Goal: Task Accomplishment & Management: Complete application form

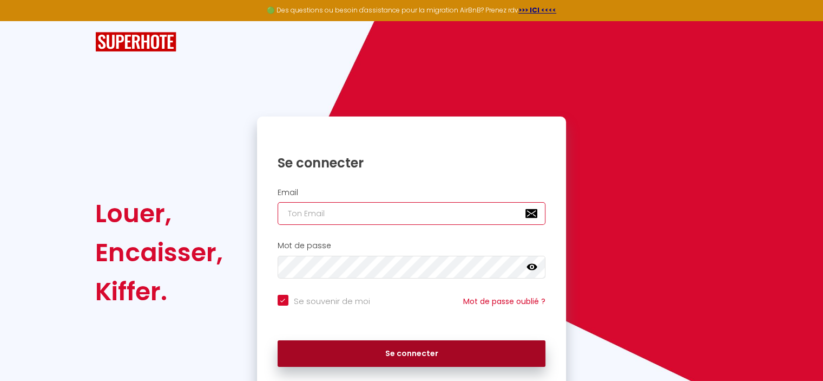
type input "[EMAIL_ADDRESS][DOMAIN_NAME]"
click at [433, 348] on button "Se connecter" at bounding box center [412, 353] width 269 height 27
checkbox input "true"
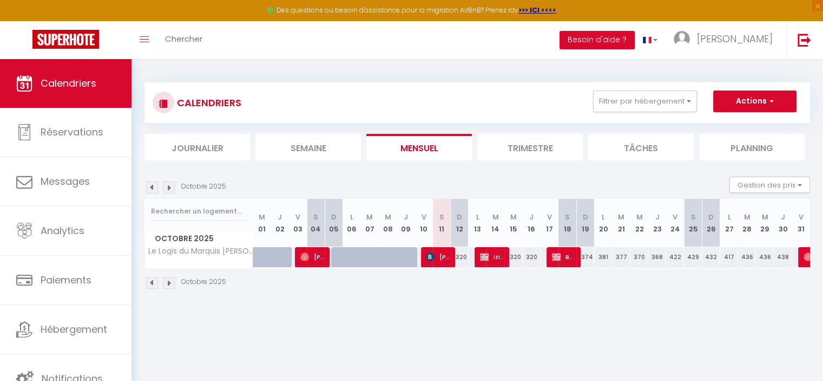
click at [457, 89] on div "CALENDRIERS Filtrer par hébergement Tous Le Logis du Marquis [PERSON_NAME] Effa…" at bounding box center [478, 102] width 666 height 41
click at [152, 188] on img at bounding box center [152, 187] width 12 height 12
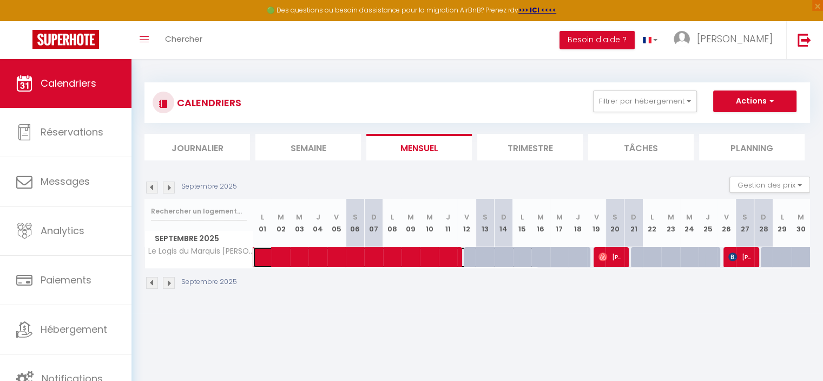
click at [391, 259] on span at bounding box center [402, 257] width 274 height 21
select select "OK"
select select "KO"
select select "1"
select select "0"
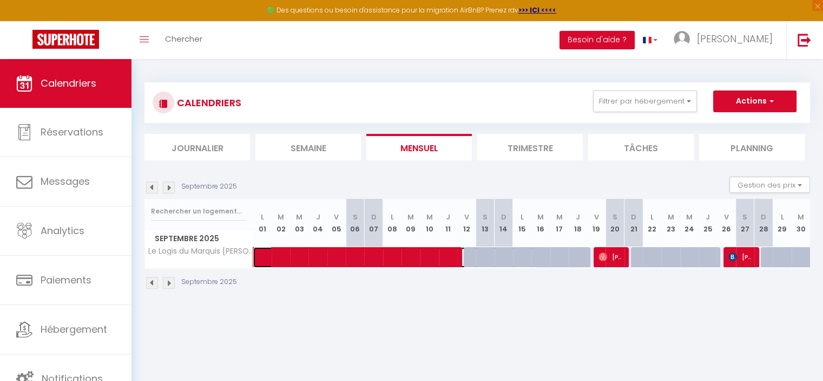
select select "1"
select select
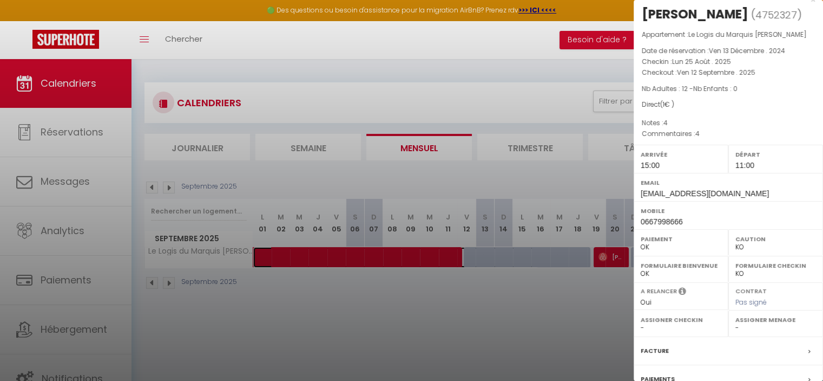
scroll to position [17, 0]
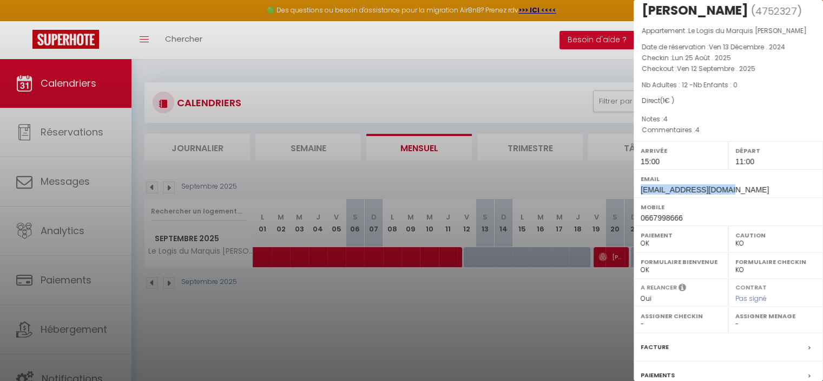
drag, startPoint x: 736, startPoint y: 187, endPoint x: 641, endPoint y: 194, distance: 95.5
click at [641, 194] on div "Email [EMAIL_ADDRESS][DOMAIN_NAME]" at bounding box center [728, 183] width 189 height 28
click at [745, 184] on div "Email [EMAIL_ADDRESS][DOMAIN_NAME]" at bounding box center [728, 183] width 189 height 28
click at [600, 297] on div at bounding box center [411, 190] width 823 height 381
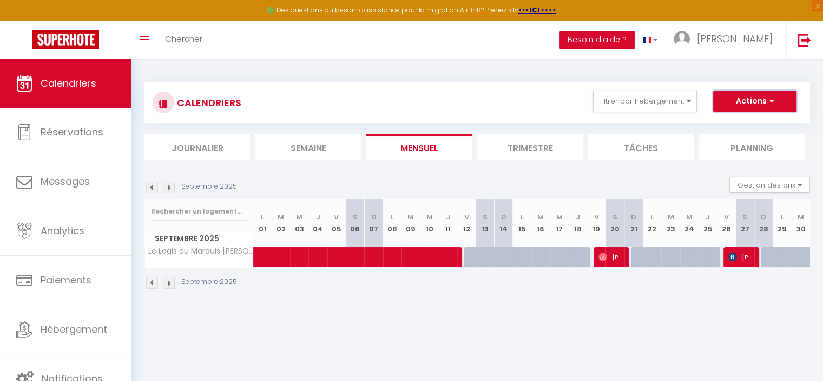
click at [744, 100] on button "Actions" at bounding box center [755, 101] width 83 height 22
click at [724, 127] on link "Nouvelle réservation" at bounding box center [744, 126] width 94 height 16
select select
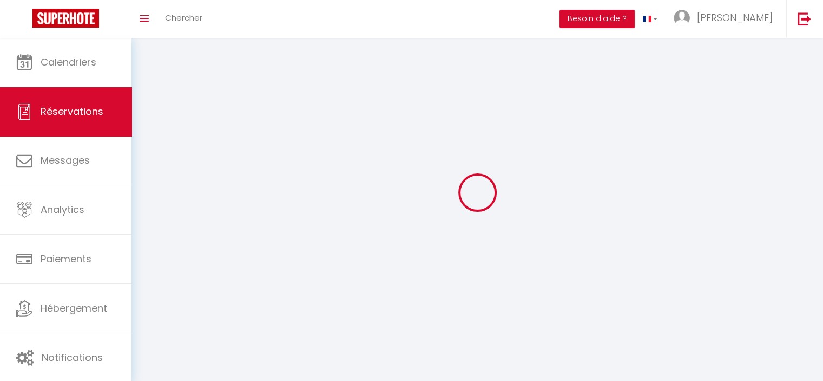
select select
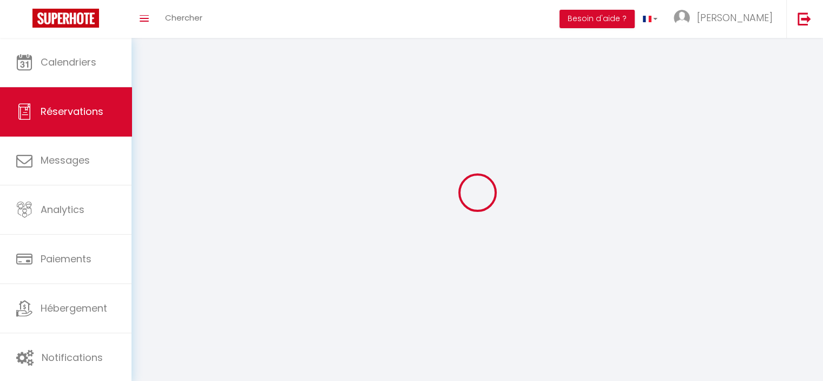
select select
checkbox input "false"
select select
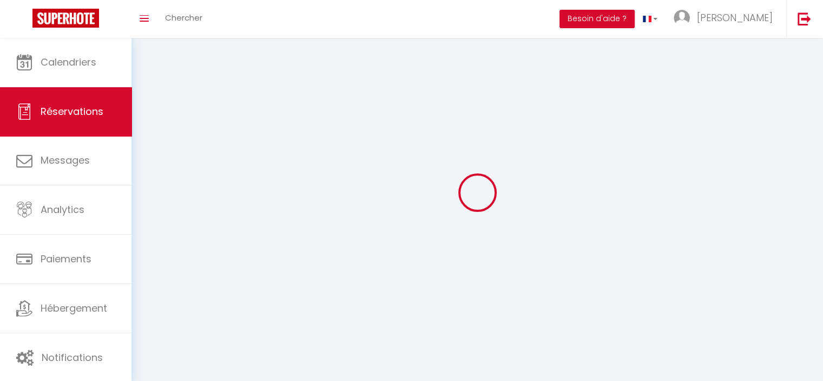
select select
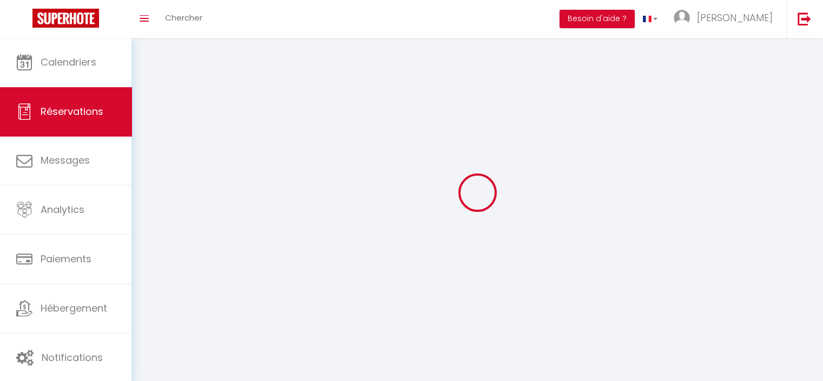
checkbox input "false"
select select
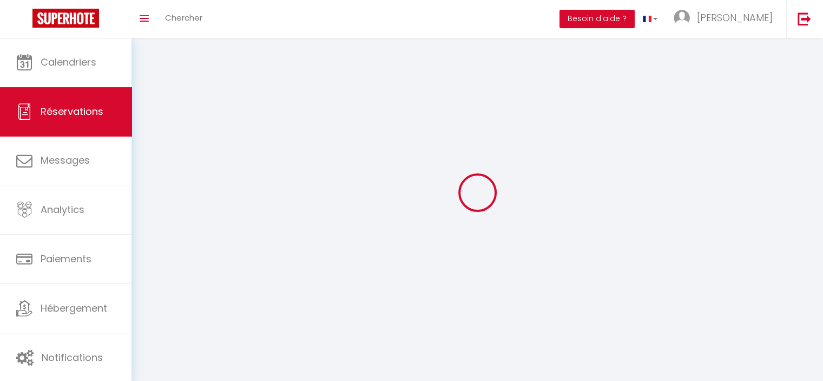
select select
checkbox input "false"
select select
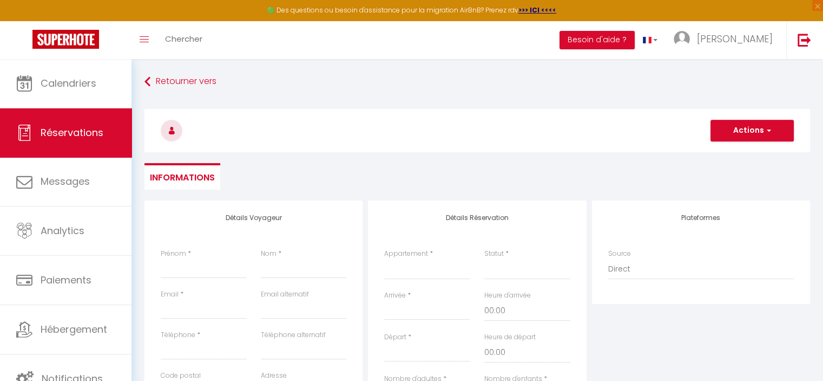
select select
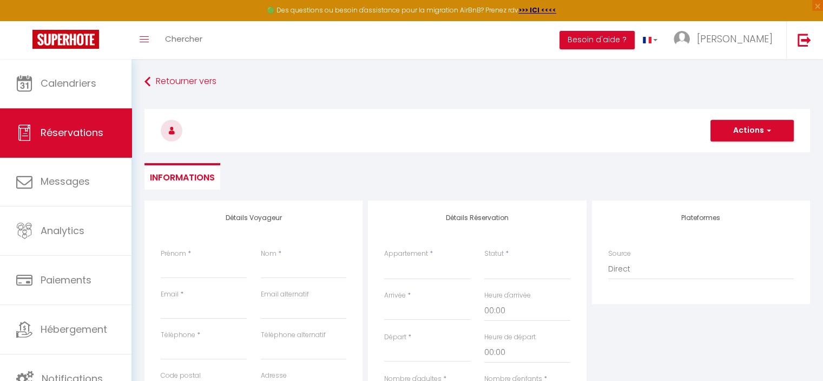
select select
checkbox input "false"
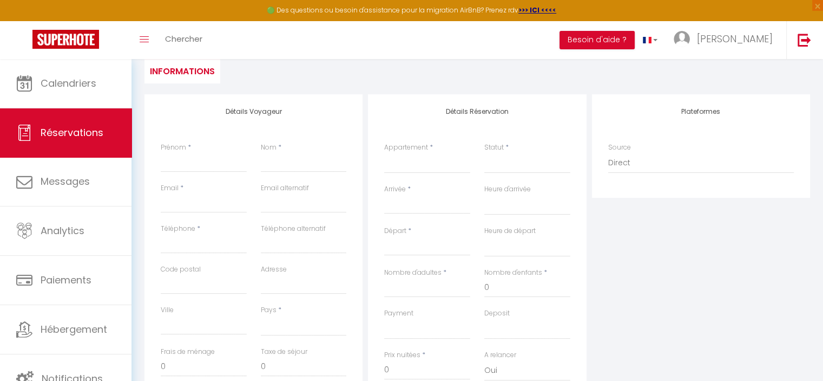
scroll to position [106, 0]
click at [185, 168] on input "Prénom" at bounding box center [204, 162] width 86 height 19
type input "V"
select select
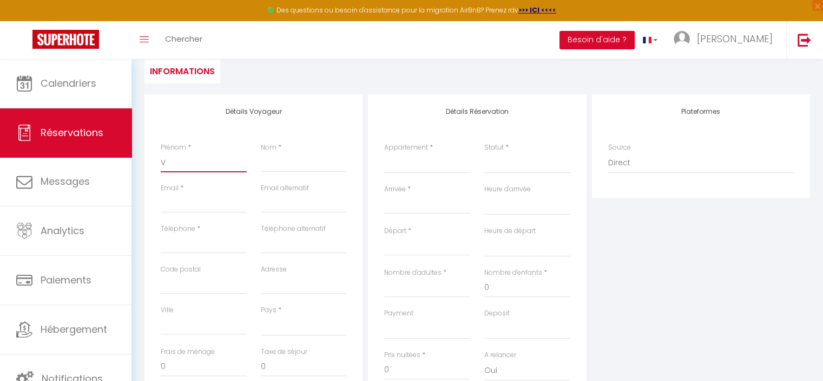
select select
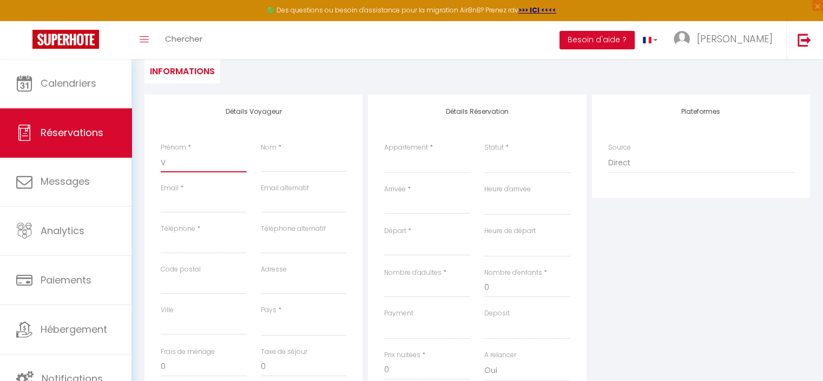
checkbox input "false"
type input "Va"
select select
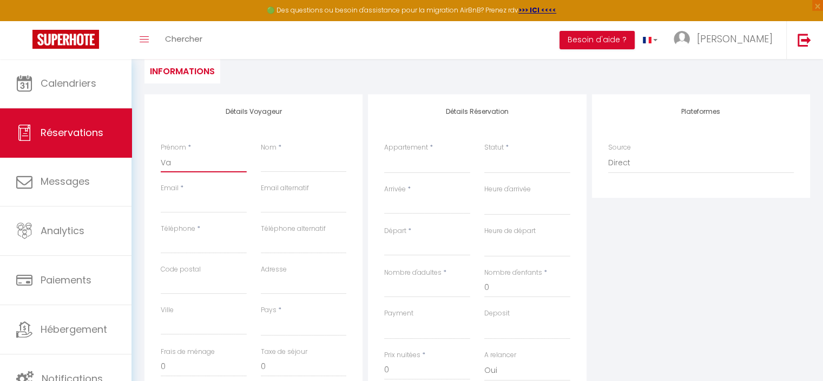
select select
checkbox input "false"
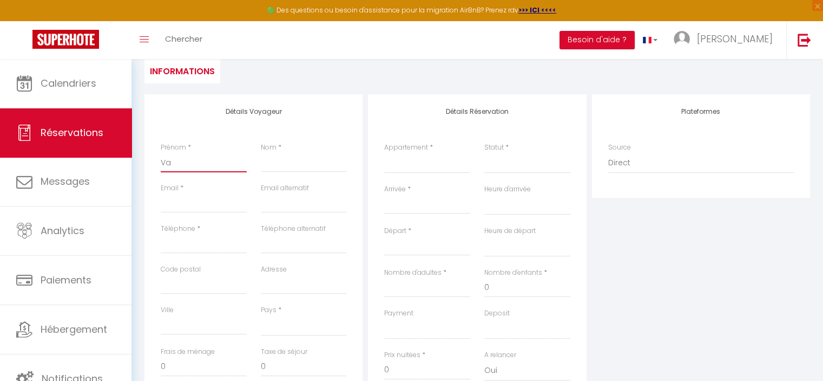
type input "Val"
select select
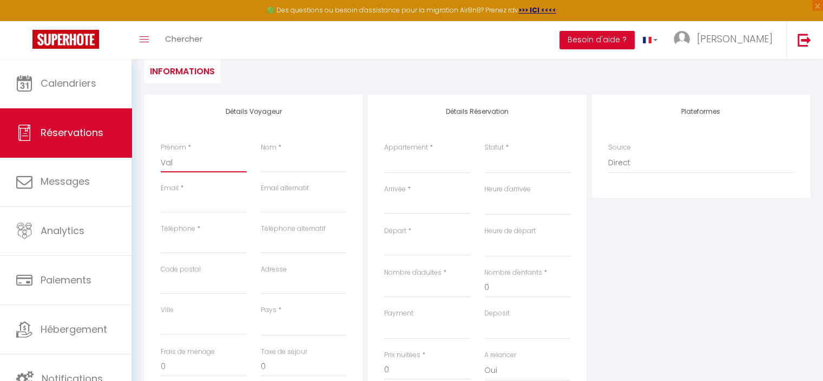
select select
checkbox input "false"
type input "Valé"
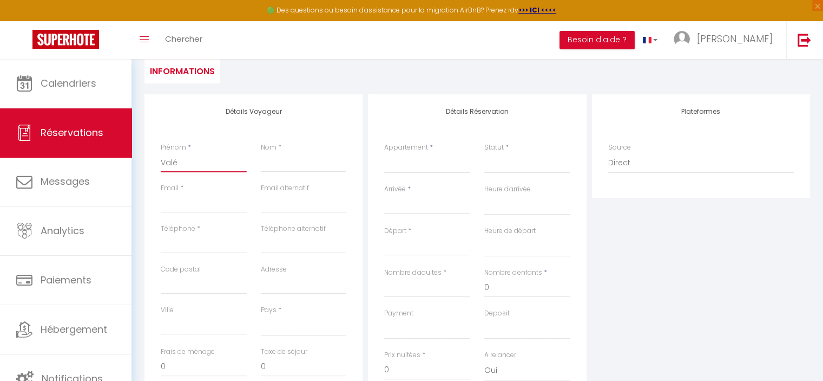
select select
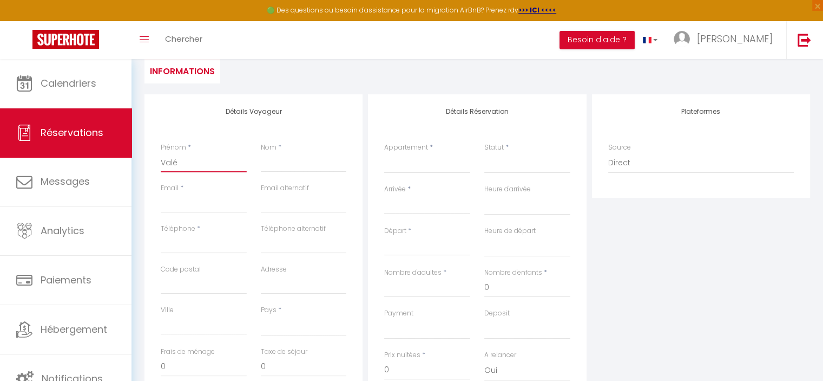
select select
checkbox input "false"
type input "Valér"
select select
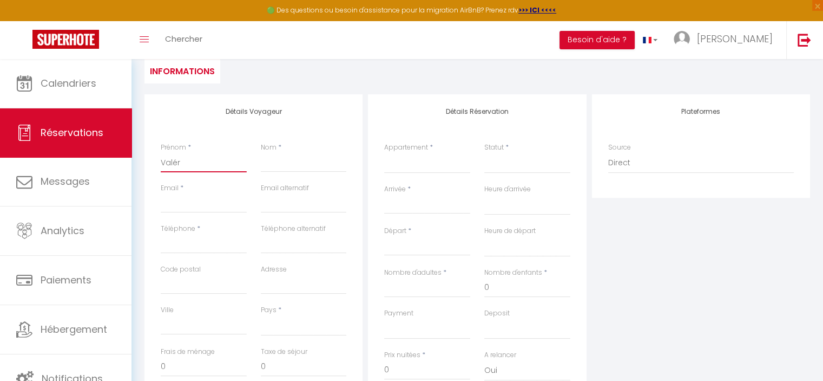
select select
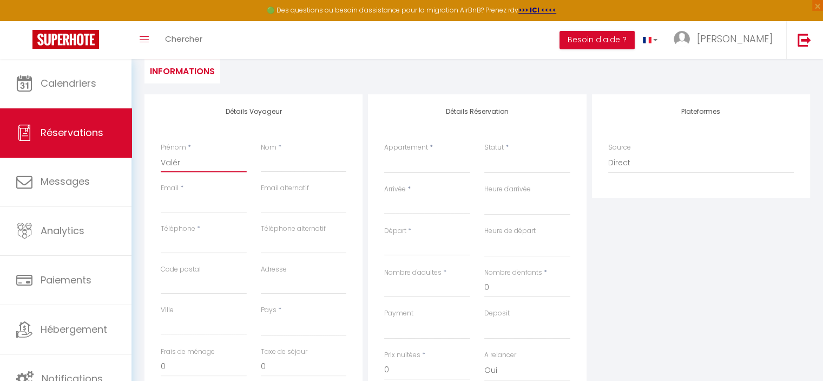
select select
checkbox input "false"
type input "Valéri"
select select
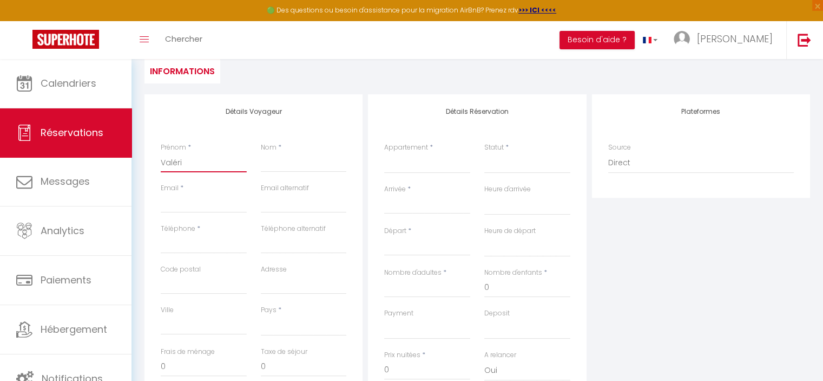
select select
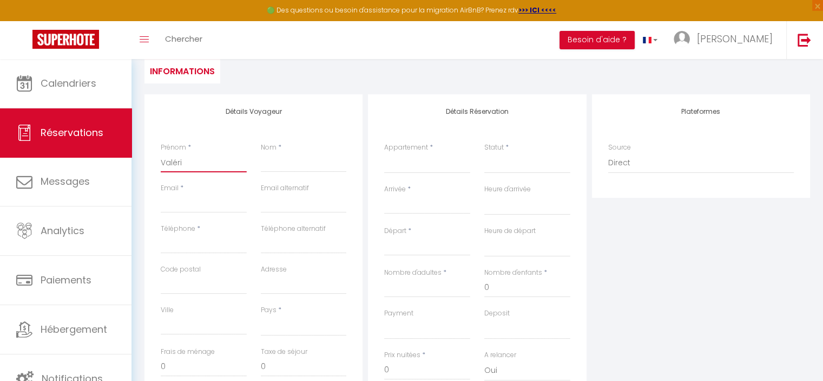
checkbox input "false"
type input "[PERSON_NAME]"
select select
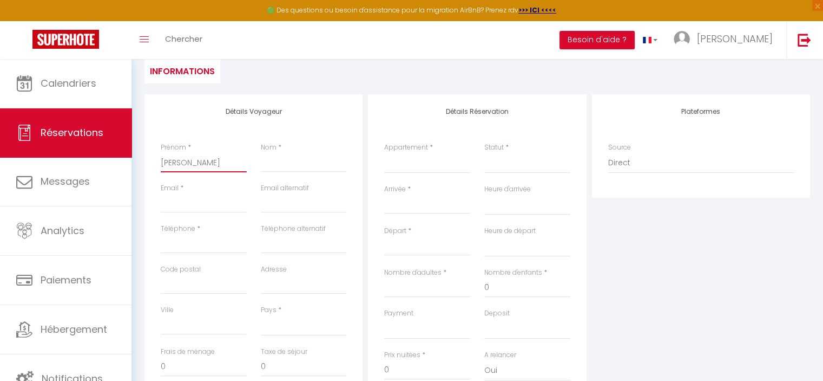
select select
checkbox input "false"
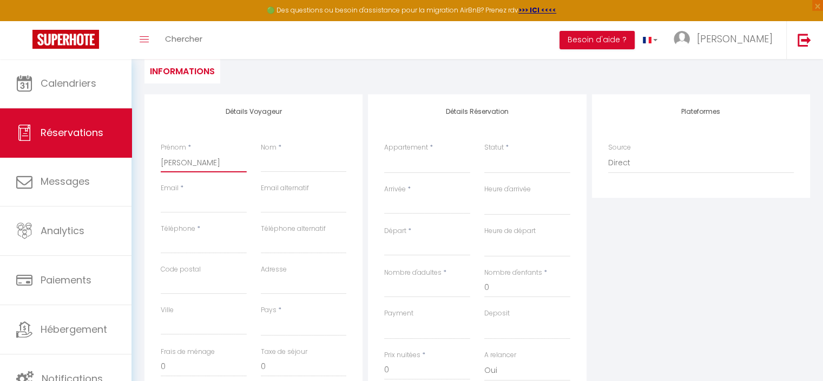
type input "[PERSON_NAME]"
type input "L"
select select
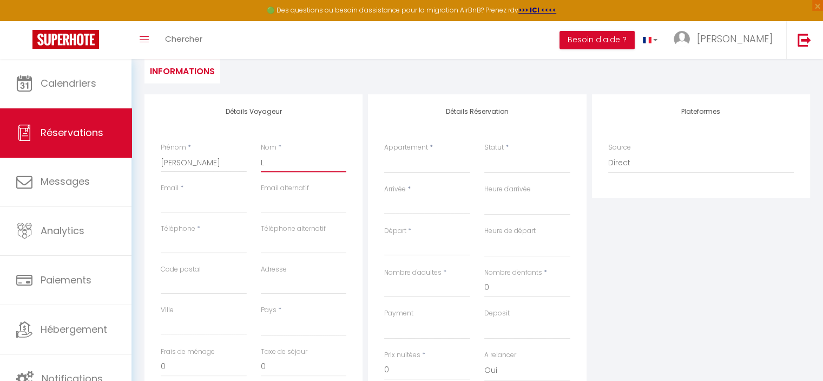
select select
checkbox input "false"
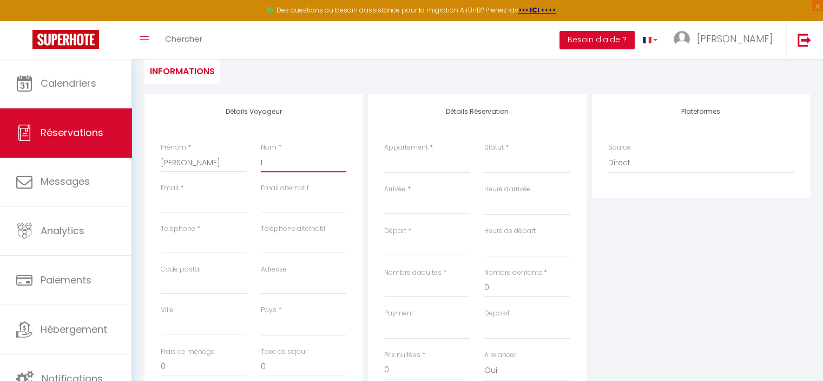
type input "Le"
select select
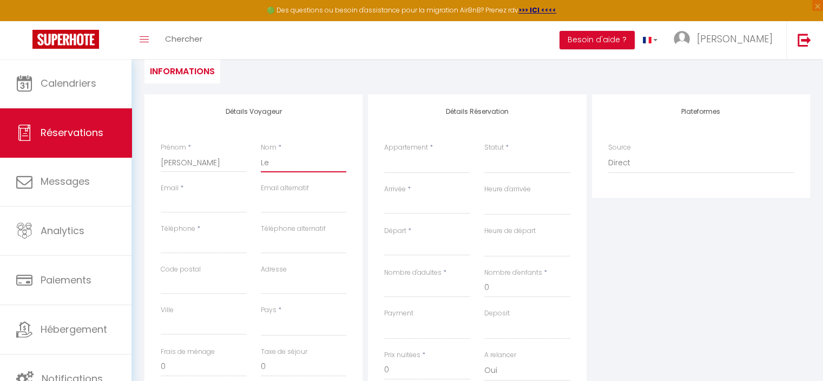
select select
checkbox input "false"
type input "Leb"
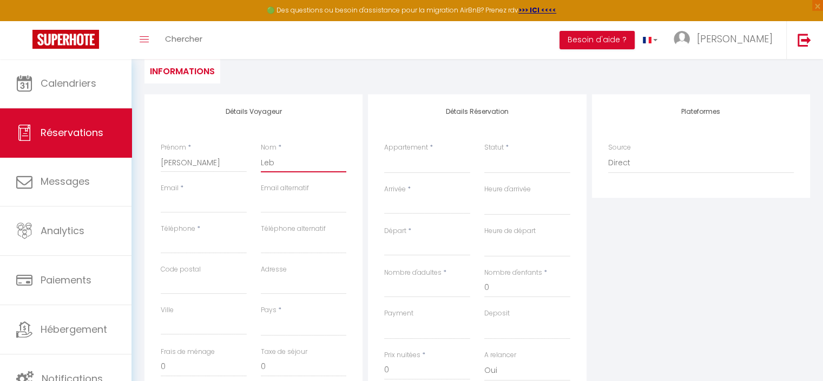
select select
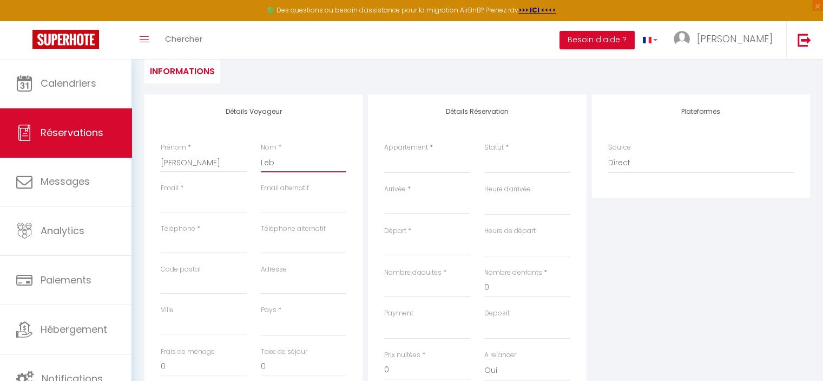
select select
checkbox input "false"
type input "Lebe"
select select
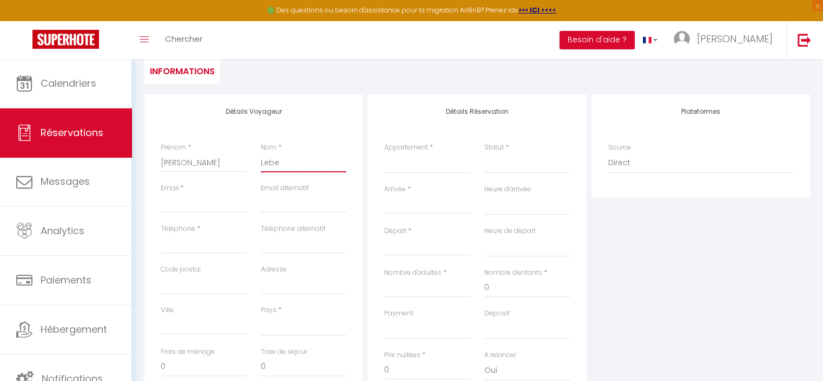
select select
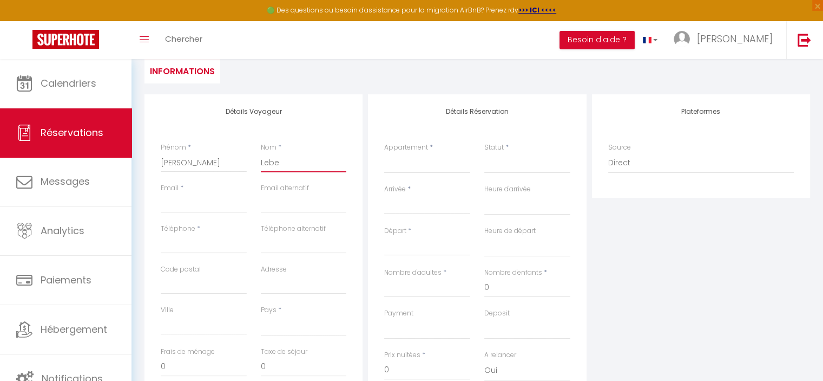
select select
checkbox input "false"
type input "Lebea"
select select
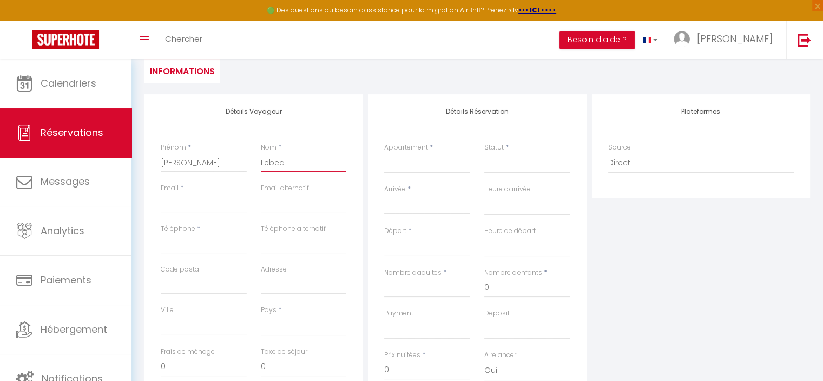
select select
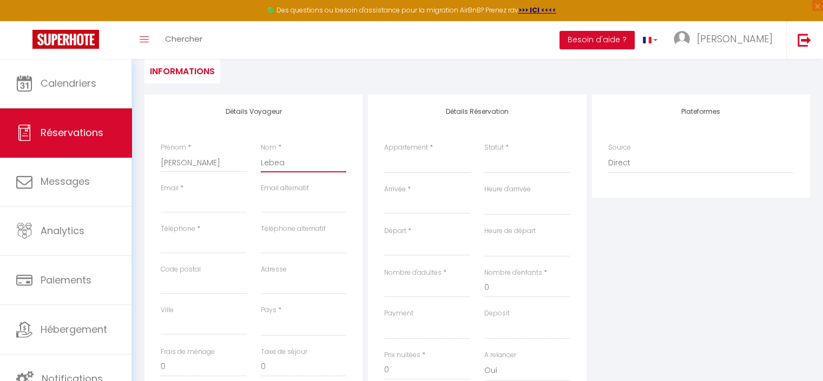
checkbox input "false"
type input "[PERSON_NAME]"
select select
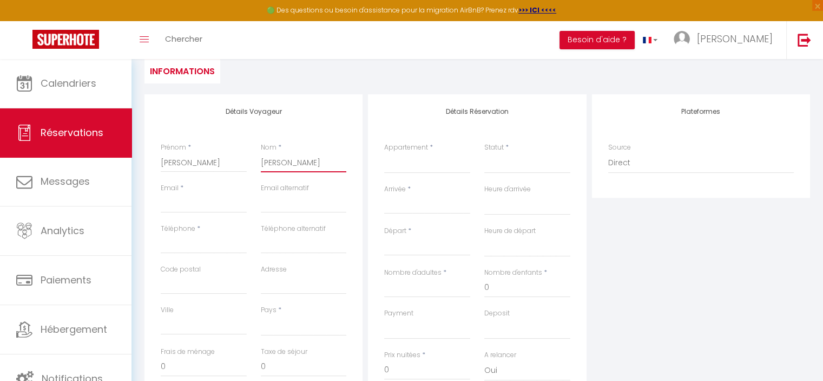
select select
checkbox input "false"
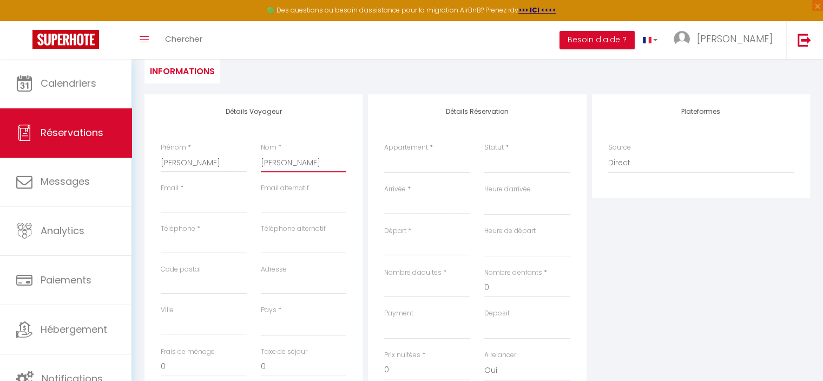
type input "Lebeauf"
select select
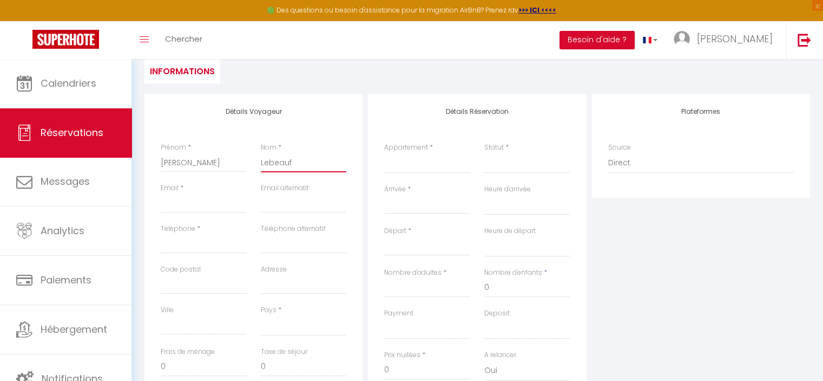
select select
checkbox input "false"
type input "Lebeauf"
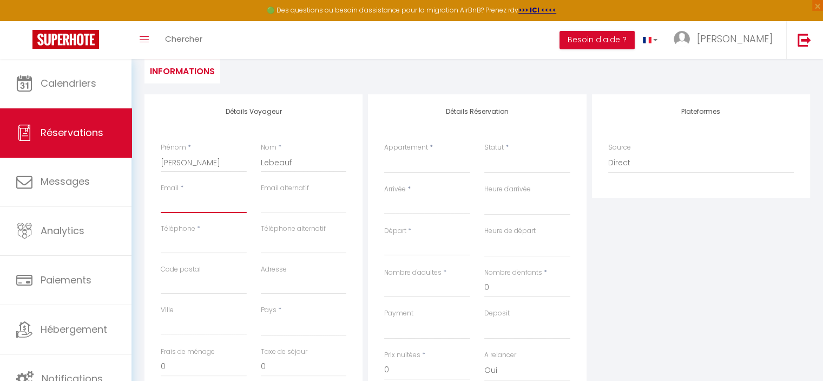
type input "g"
select select
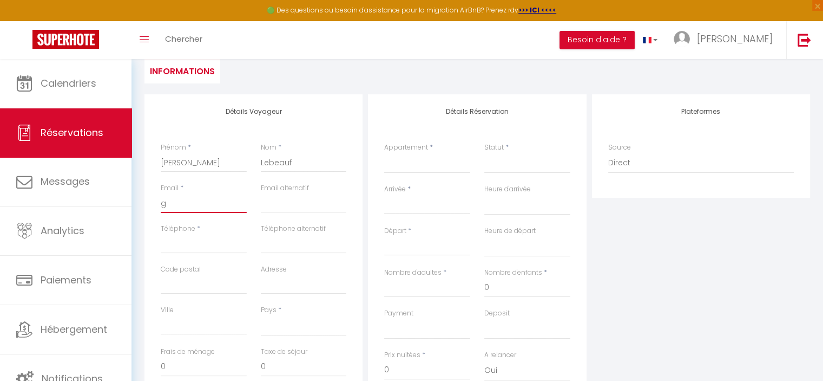
select select
checkbox input "false"
type input "g."
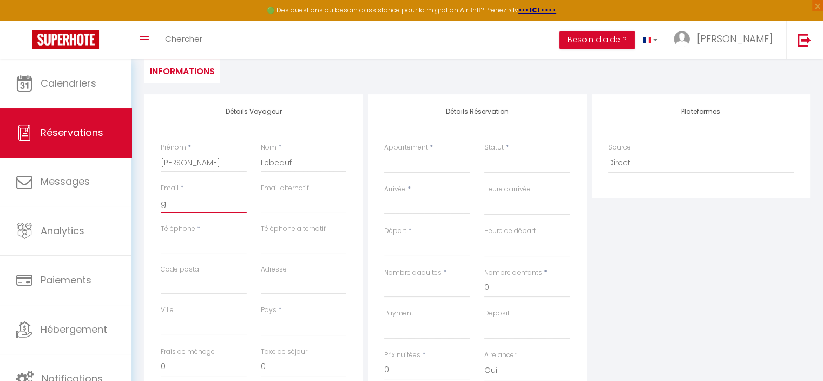
select select
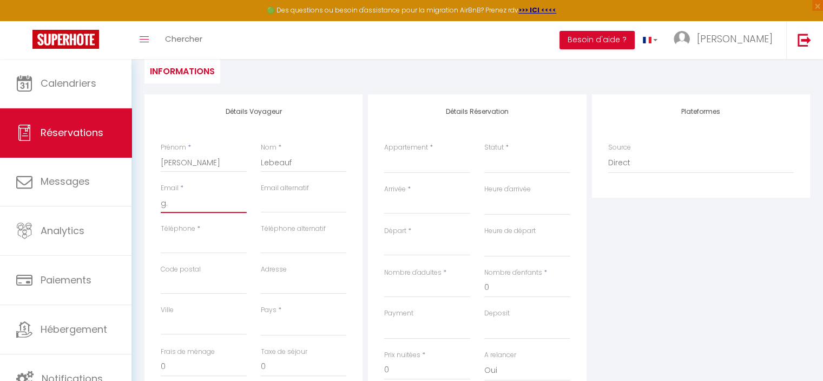
select select
checkbox input "false"
type input "g.m"
select select
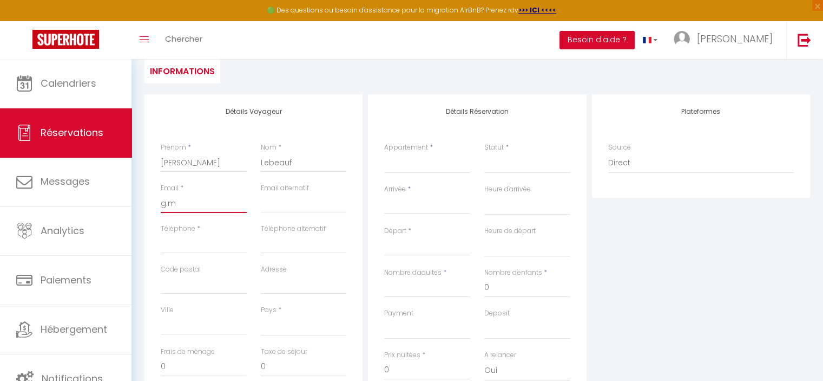
select select
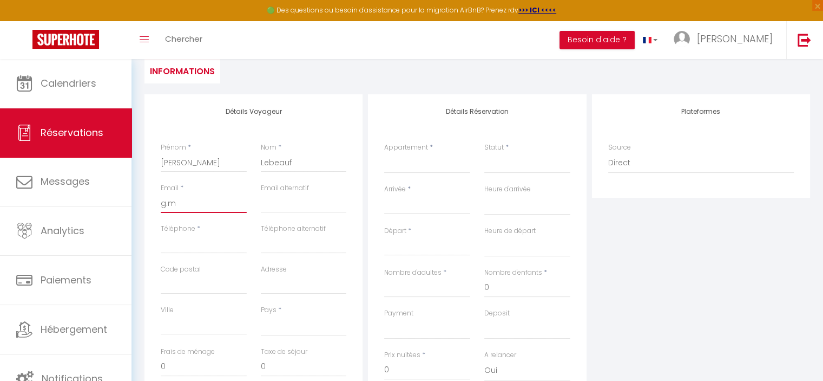
select select
checkbox input "false"
type input "[DOMAIN_NAME]"
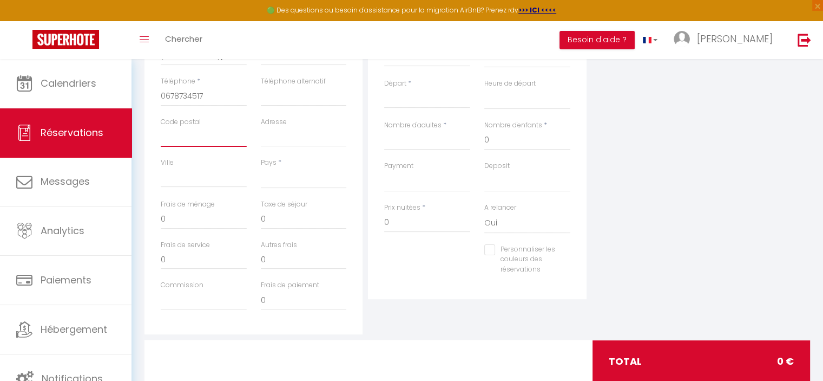
scroll to position [253, 0]
click at [303, 174] on select "[GEOGRAPHIC_DATA] [GEOGRAPHIC_DATA] [GEOGRAPHIC_DATA] [GEOGRAPHIC_DATA] [GEOGRA…" at bounding box center [304, 178] width 86 height 21
click at [261, 168] on select "[GEOGRAPHIC_DATA] [GEOGRAPHIC_DATA] [GEOGRAPHIC_DATA] [GEOGRAPHIC_DATA] [GEOGRA…" at bounding box center [304, 178] width 86 height 21
click at [141, 211] on div "Détails Voyageur Prénom * [PERSON_NAME] * [PERSON_NAME] Email * [PERSON_NAME][E…" at bounding box center [478, 172] width 680 height 450
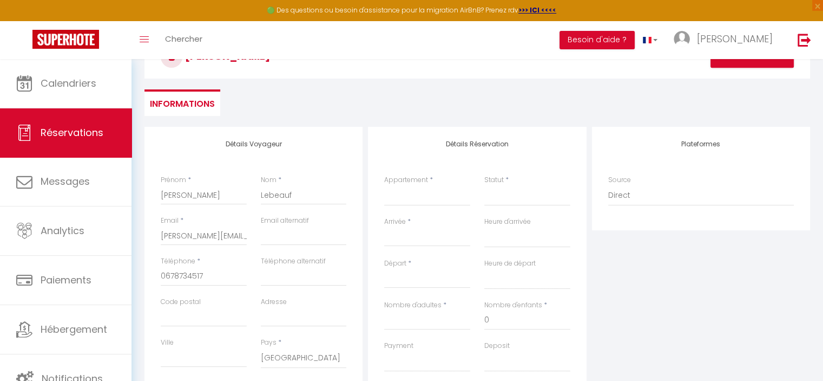
scroll to position [119, 0]
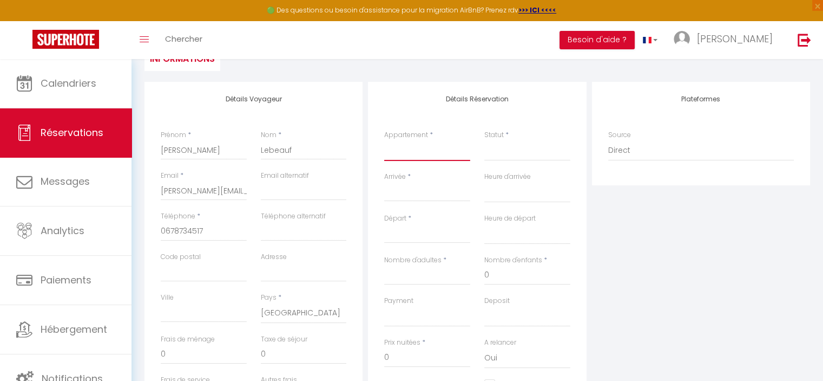
click at [433, 158] on select "Le Logis du Marquis [PERSON_NAME]" at bounding box center [427, 150] width 86 height 21
click at [384, 140] on select "Le Logis du Marquis [PERSON_NAME]" at bounding box center [427, 150] width 86 height 21
click at [500, 160] on select "Confirmé Non Confirmé [PERSON_NAME] par le voyageur No Show Request" at bounding box center [528, 150] width 86 height 21
click at [513, 153] on select "Confirmé Non Confirmé [PERSON_NAME] par le voyageur No Show Request" at bounding box center [528, 150] width 86 height 21
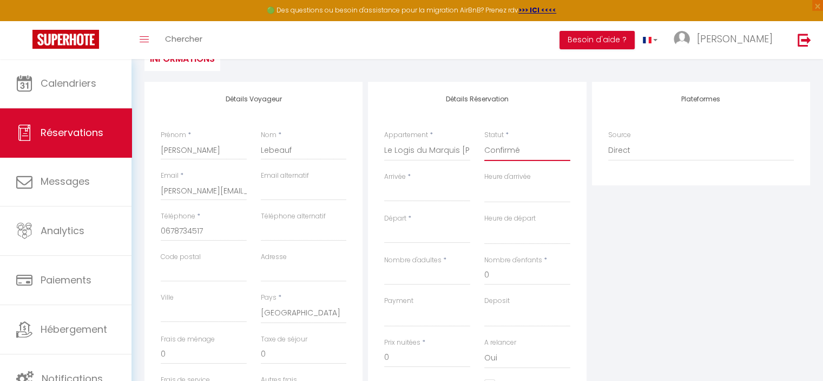
click at [485, 140] on select "Confirmé Non Confirmé [PERSON_NAME] par le voyageur No Show Request" at bounding box center [528, 150] width 86 height 21
click at [622, 192] on div "Plateformes Source Direct [DOMAIN_NAME] [DOMAIN_NAME] Chalet montagne Expedia G…" at bounding box center [702, 275] width 224 height 387
click at [432, 199] on div "< [DATE] > Dim Lun Mar Mer Jeu Ven Sam 1 2 3 4 5 6 7 8 9 10 11 12 13 14 15 16 1…" at bounding box center [427, 191] width 86 height 19
click at [398, 188] on input "Arrivée" at bounding box center [427, 193] width 86 height 14
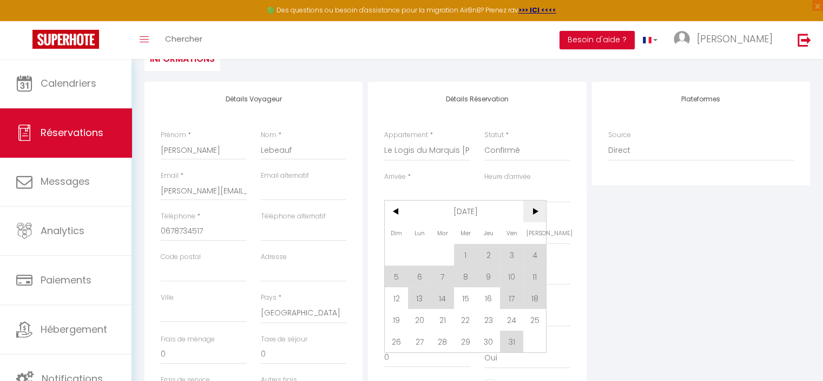
click at [529, 214] on span ">" at bounding box center [535, 211] width 23 height 22
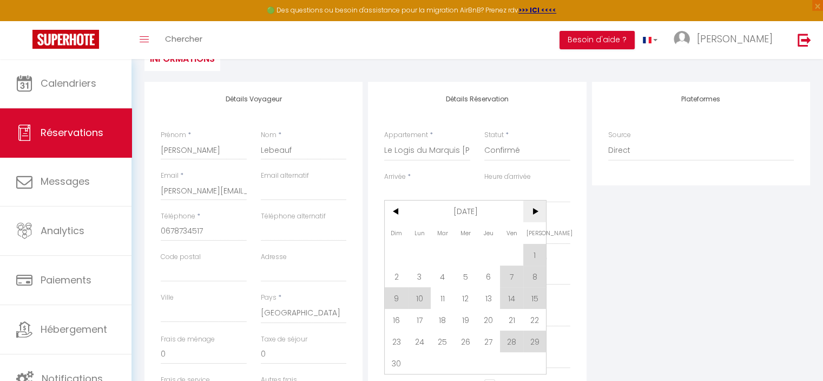
click at [529, 214] on span ">" at bounding box center [535, 211] width 23 height 22
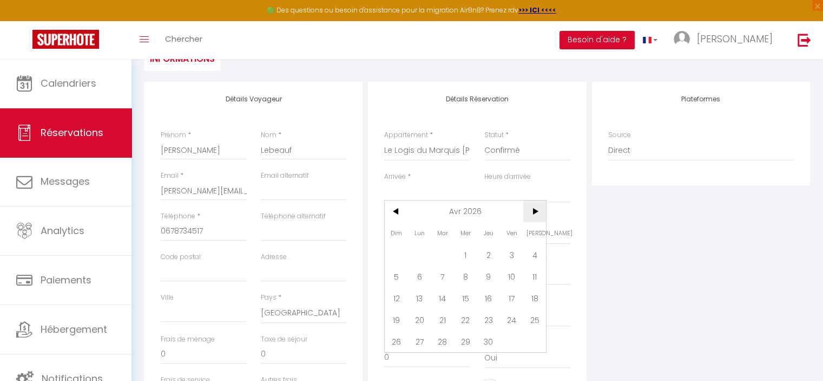
click at [531, 214] on span ">" at bounding box center [535, 211] width 23 height 22
click at [440, 342] on span "25" at bounding box center [442, 341] width 23 height 22
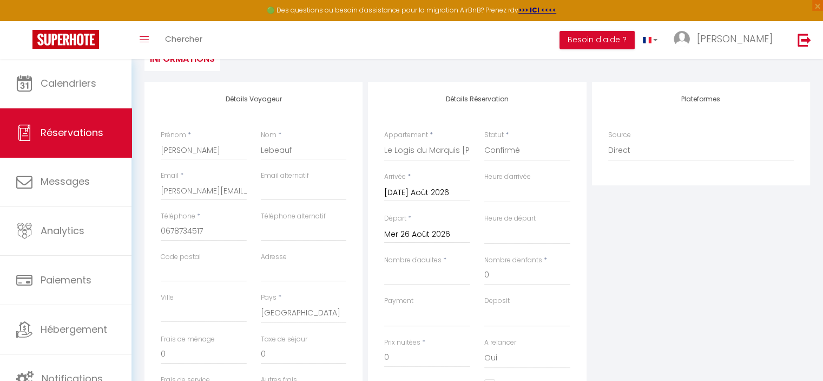
click at [454, 234] on input "Mer 26 Août 2026" at bounding box center [427, 234] width 86 height 14
click at [530, 253] on span ">" at bounding box center [535, 252] width 23 height 22
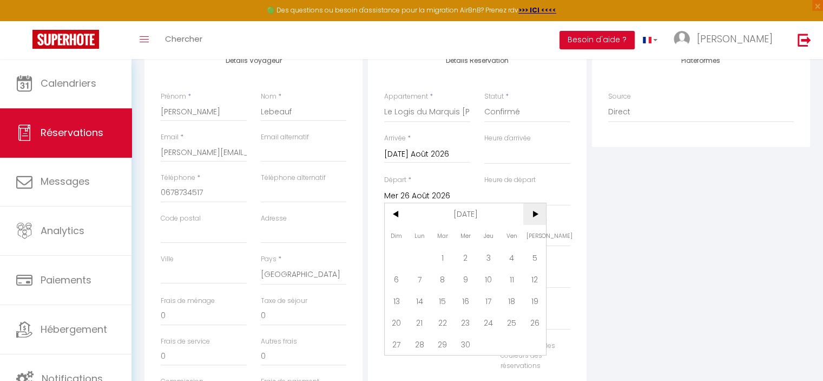
scroll to position [158, 0]
click at [466, 323] on span "23" at bounding box center [465, 322] width 23 height 22
click at [579, 184] on div "Détails Réservation Appartement * Le Logis du Marquis [PERSON_NAME] Statut * Co…" at bounding box center [477, 219] width 218 height 352
click at [614, 241] on div "Plateformes Source Direct [DOMAIN_NAME] [DOMAIN_NAME] Chalet montagne Expedia G…" at bounding box center [702, 236] width 224 height 387
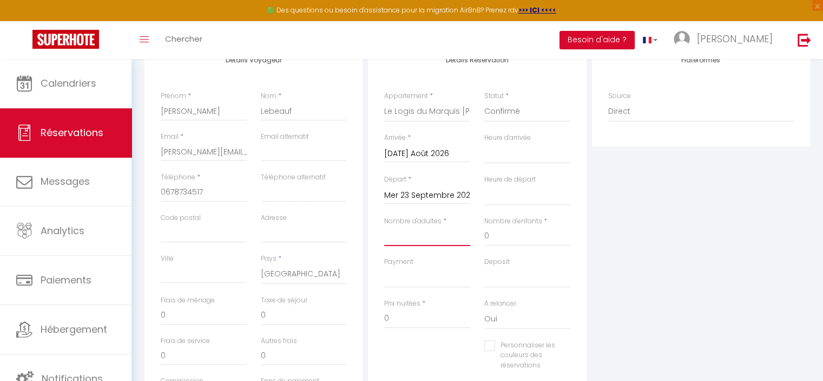
click at [432, 231] on input "Nombre d'adultes" at bounding box center [427, 235] width 86 height 19
click at [630, 248] on div "Plateformes Source Direct [DOMAIN_NAME] [DOMAIN_NAME] Chalet montagne Expedia G…" at bounding box center [702, 236] width 224 height 387
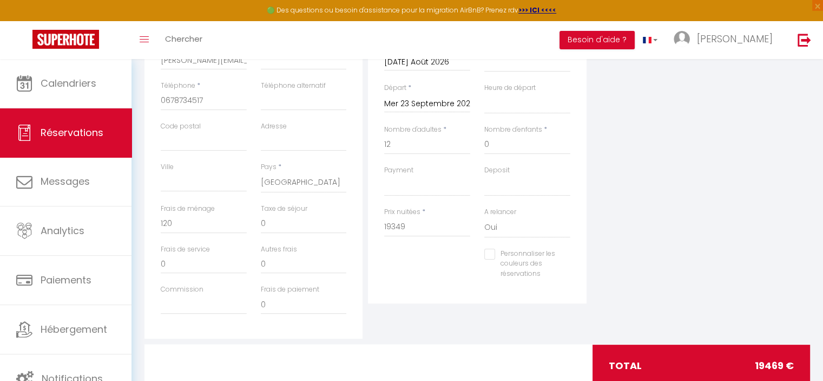
scroll to position [250, 0]
click at [425, 226] on input "19349" at bounding box center [427, 225] width 86 height 19
click at [424, 274] on div "Personnaliser les couleurs des réservations #D7092E" at bounding box center [477, 268] width 200 height 42
click at [677, 201] on div "Plateformes Source Direct [DOMAIN_NAME] [DOMAIN_NAME] Chalet montagne Expedia G…" at bounding box center [702, 143] width 224 height 387
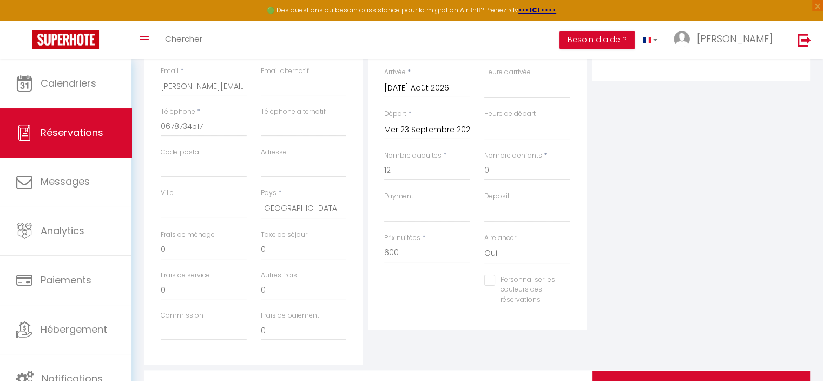
scroll to position [235, 0]
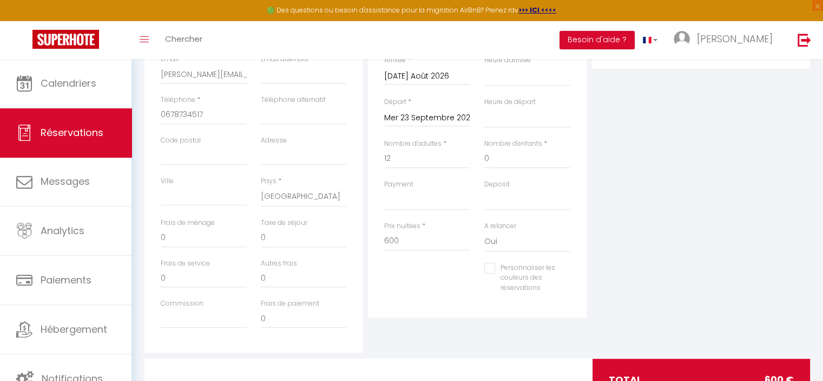
click at [677, 201] on div "Plateformes Source Direct [DOMAIN_NAME] [DOMAIN_NAME] Chalet montagne Expedia G…" at bounding box center [702, 158] width 224 height 387
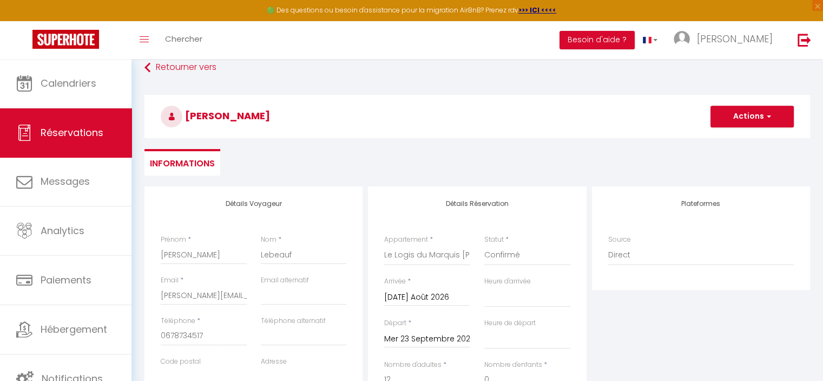
scroll to position [0, 0]
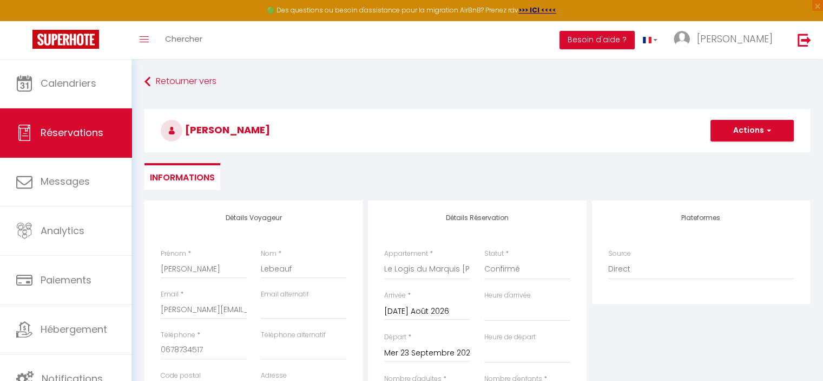
click at [642, 186] on ul "Informations" at bounding box center [478, 176] width 666 height 27
click at [762, 136] on button "Actions" at bounding box center [752, 131] width 83 height 22
click at [732, 156] on link "Enregistrer" at bounding box center [742, 154] width 86 height 14
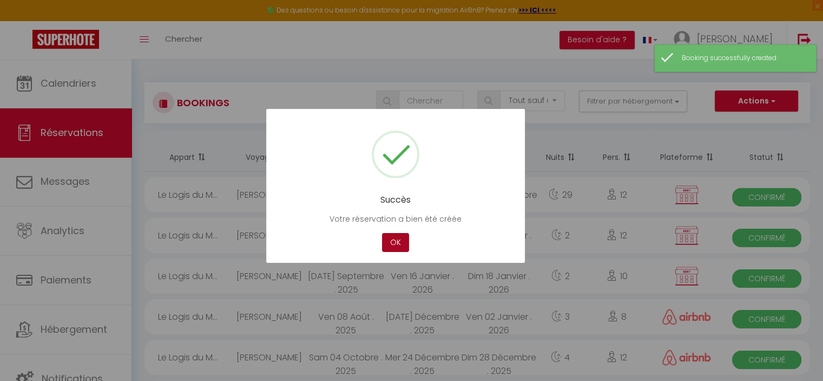
click at [401, 246] on button "OK" at bounding box center [395, 242] width 27 height 19
